Goal: Obtain resource: Download file/media

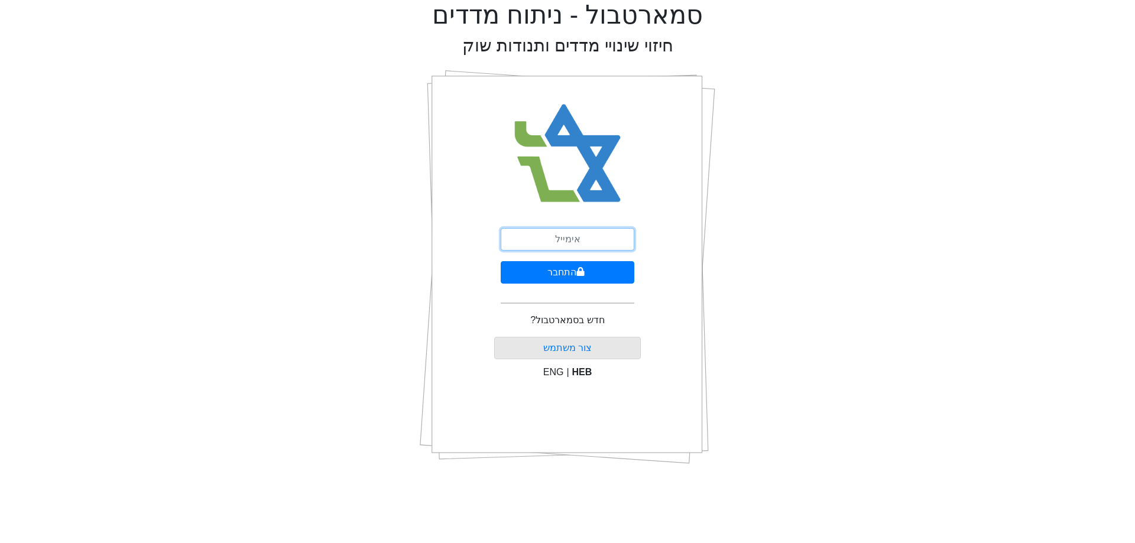
click at [595, 231] on input "email" at bounding box center [568, 239] width 134 height 22
click at [1134, 474] on com-1password-button at bounding box center [1135, 474] width 0 height 0
type input "[EMAIL_ADDRESS][DOMAIN_NAME]"
click at [578, 278] on button "התחבר" at bounding box center [568, 272] width 134 height 22
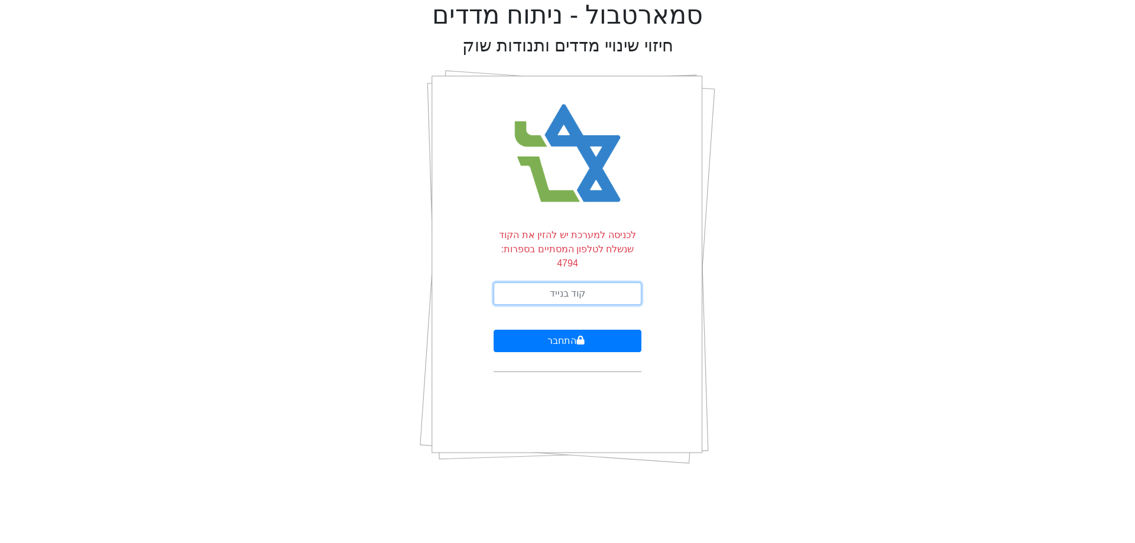
click at [596, 282] on input "text" at bounding box center [567, 293] width 148 height 22
type input "005989"
click at [493, 330] on button "התחבר" at bounding box center [567, 341] width 148 height 22
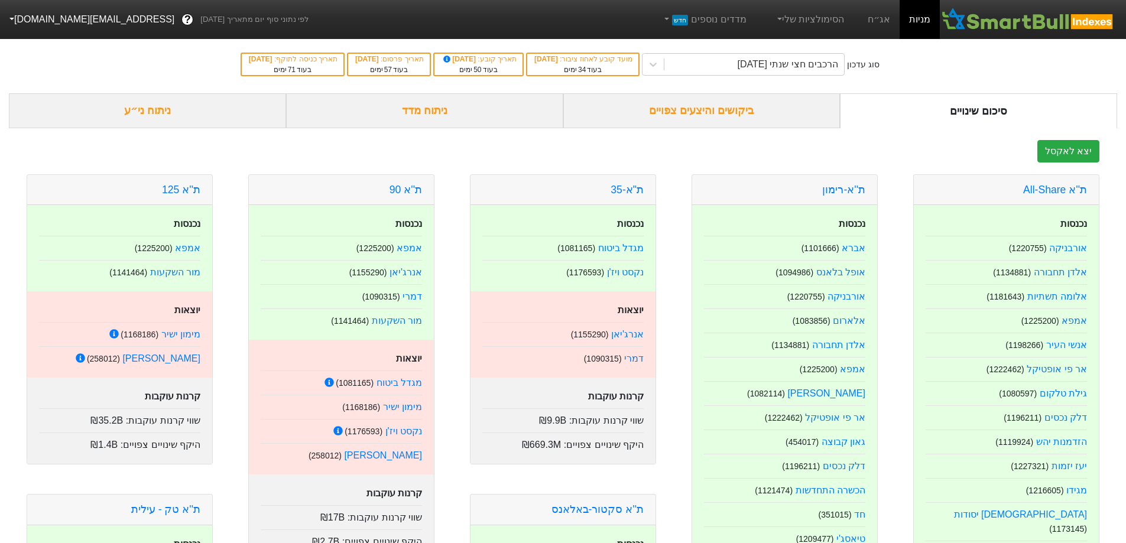
click at [779, 115] on div "ביקושים והיצעים צפויים" at bounding box center [701, 110] width 277 height 35
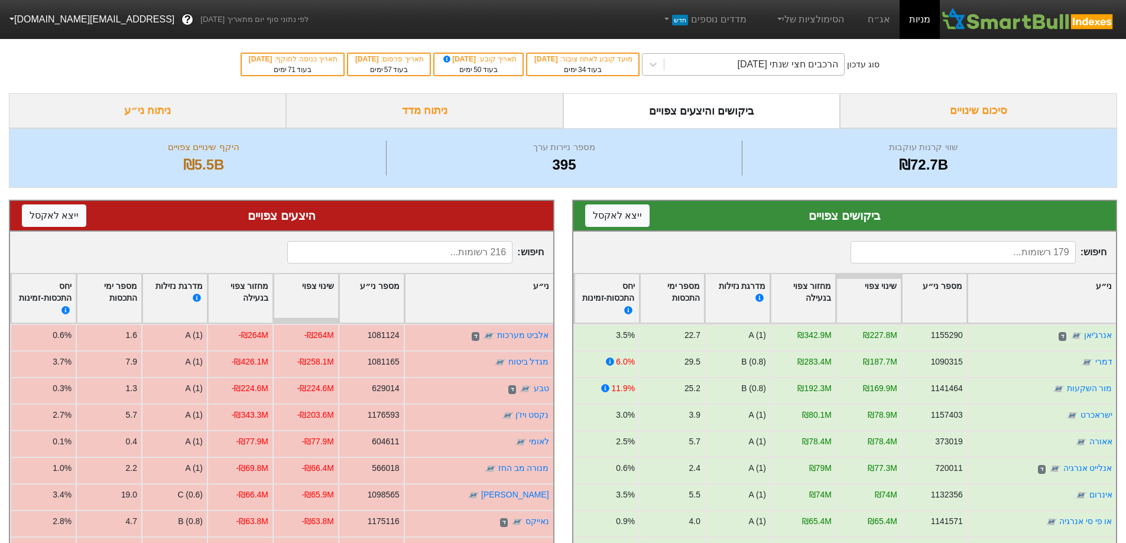
click at [725, 65] on div "הרכבים חצי שנתי [DATE]" at bounding box center [754, 64] width 180 height 21
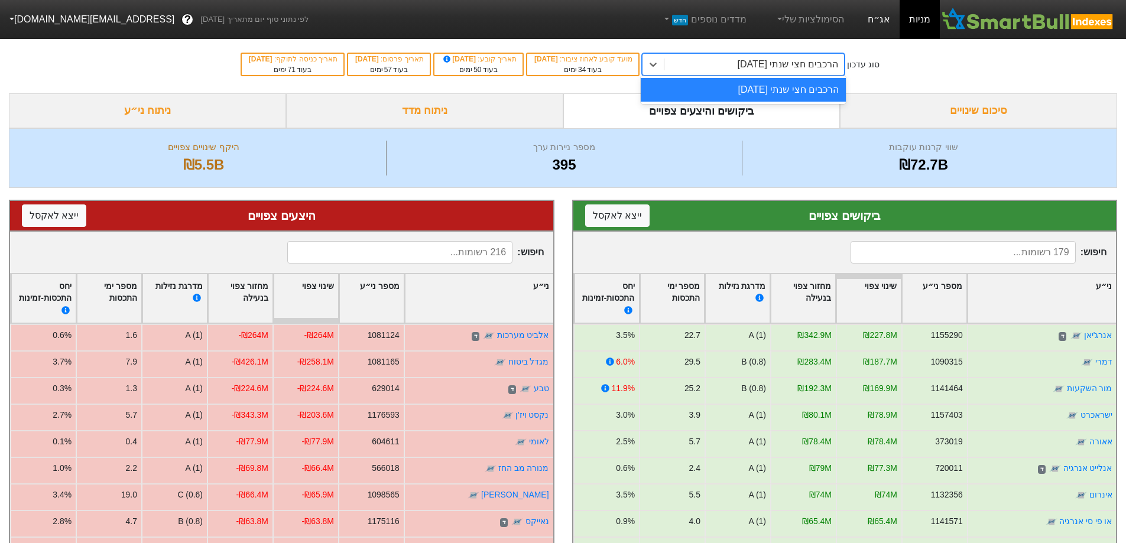
click at [877, 26] on link "אג״ח" at bounding box center [878, 19] width 41 height 39
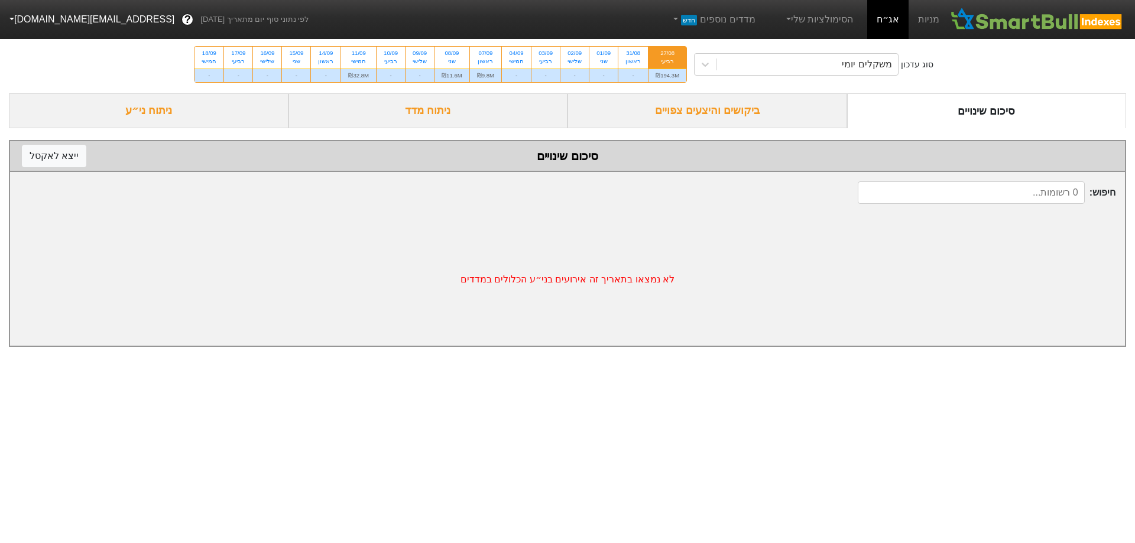
click at [669, 54] on div "27/08" at bounding box center [667, 53] width 24 height 8
click at [667, 54] on input "27/08 רביעי ₪194.3M" at bounding box center [664, 51] width 8 height 8
click at [800, 112] on div "ביקושים והיצעים צפויים" at bounding box center [707, 110] width 280 height 35
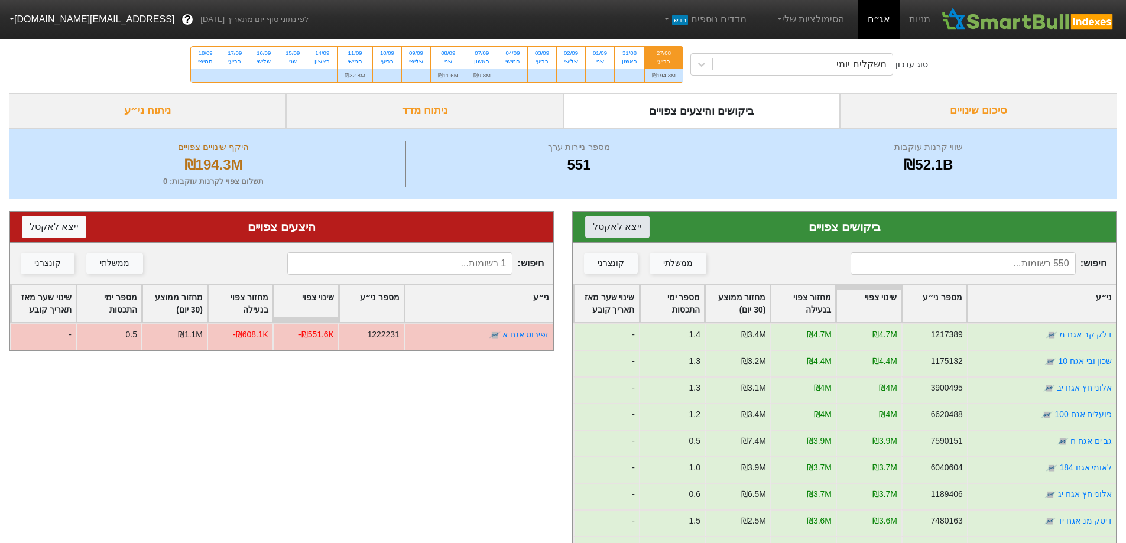
click at [614, 231] on button "ייצא ל אקסל" at bounding box center [617, 227] width 64 height 22
click at [61, 229] on button "ייצא ל אקסל" at bounding box center [54, 227] width 64 height 22
click at [56, 215] on div "היצעים צפויים ייצא ל אקסל" at bounding box center [281, 227] width 543 height 31
click at [55, 219] on button "ייצא ל אקסל" at bounding box center [54, 227] width 64 height 22
